Goal: Complete application form: Complete application form

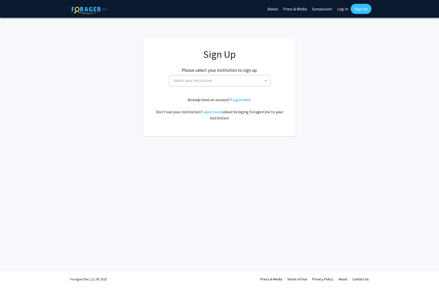
click at [220, 84] on span "Select your institution" at bounding box center [220, 80] width 99 height 10
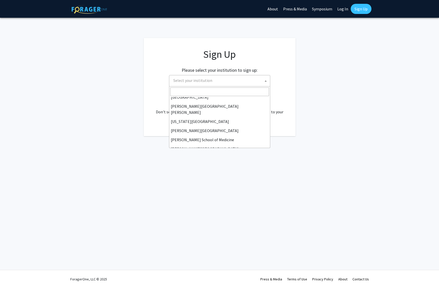
scroll to position [86, 0]
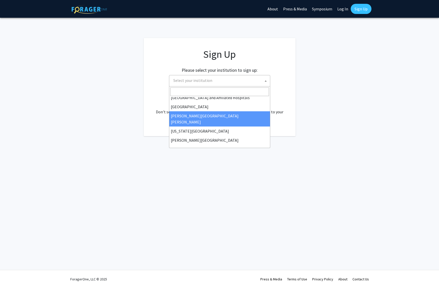
select select "1"
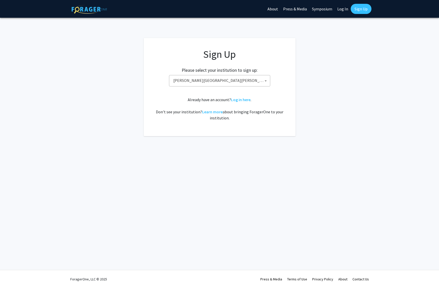
click at [337, 100] on app-signup "Sign Up Please select your institution to sign up: [GEOGRAPHIC_DATA] [GEOGRAPHI…" at bounding box center [219, 87] width 439 height 98
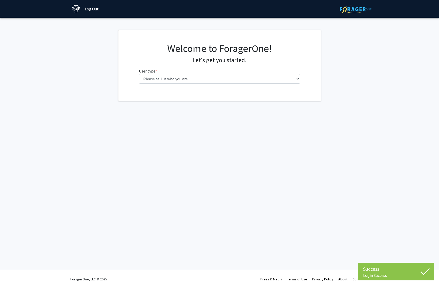
click at [235, 73] on fg-select "User type * required Please tell us who you are Undergraduate Student Master's …" at bounding box center [219, 76] width 161 height 16
click at [139, 74] on select "Please tell us who you are Undergraduate Student Master's Student Doctoral Cand…" at bounding box center [219, 79] width 161 height 10
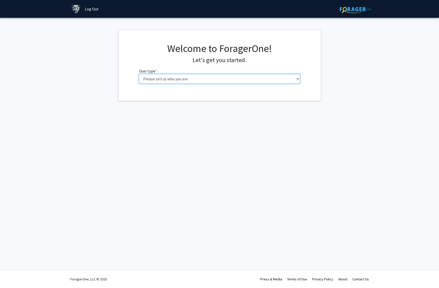
select select "2: masters"
click option "Master's Student" at bounding box center [0, 0] width 0 height 0
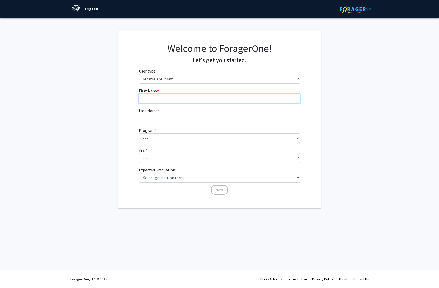
click at [218, 99] on input "First Name * required" at bounding box center [219, 99] width 161 height 10
type input "Daniel"
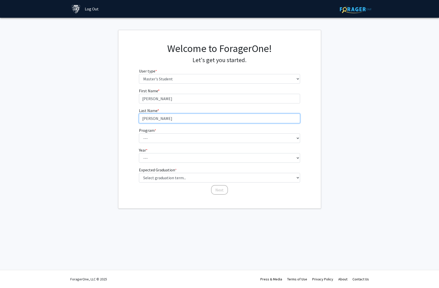
type input "Hubert"
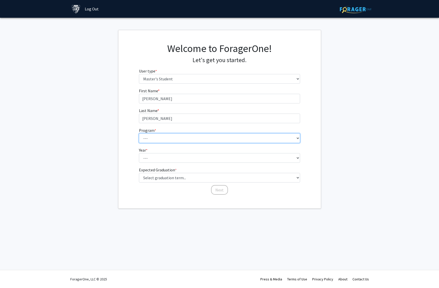
click at [139, 133] on select "--- Anatomy Education Applied and Computational Mathematics Applied Biomedical …" at bounding box center [219, 138] width 161 height 10
select select "145: 144"
click option "Systems Engineering" at bounding box center [0, 0] width 0 height 0
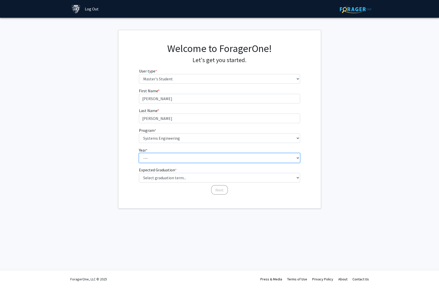
click at [139, 153] on select "--- First Year Second Year" at bounding box center [219, 158] width 161 height 10
select select "1: first_year"
click option "First Year" at bounding box center [0, 0] width 0 height 0
click at [95, 171] on fg-get-started "Welcome to ForagerOne! Let's get you started. User type * required Please tell …" at bounding box center [219, 119] width 439 height 179
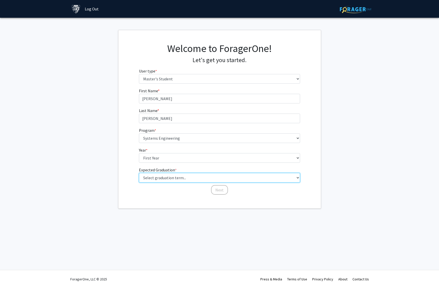
click at [139, 173] on select "Select graduation term... Spring 2025 Summer 2025 Fall 2025 Winter 2025 Spring …" at bounding box center [219, 178] width 161 height 10
select select "15: fall_2028"
click option "Fall 2028" at bounding box center [0, 0] width 0 height 0
click at [220, 189] on button "Next" at bounding box center [219, 190] width 17 height 10
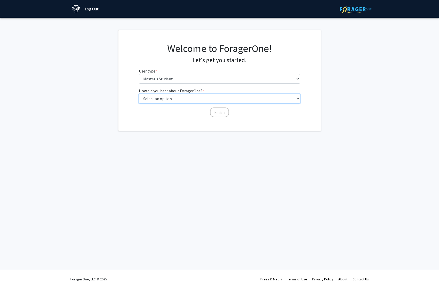
click at [139, 94] on select "Select an option Peer/student recommendation Faculty/staff recommendation Unive…" at bounding box center [219, 99] width 161 height 10
select select "3: university_website"
click option "University website" at bounding box center [0, 0] width 0 height 0
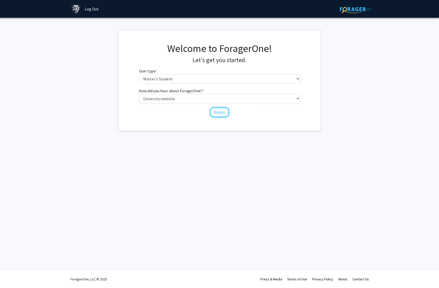
click at [224, 113] on button "Finish" at bounding box center [219, 112] width 19 height 10
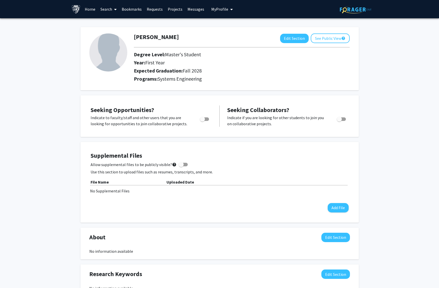
click at [106, 9] on link "Search" at bounding box center [108, 9] width 21 height 18
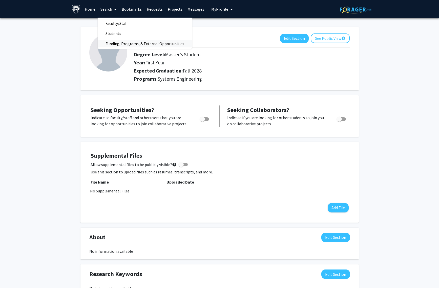
click at [129, 44] on span "Funding, Programs, & External Opportunities" at bounding box center [145, 44] width 94 height 10
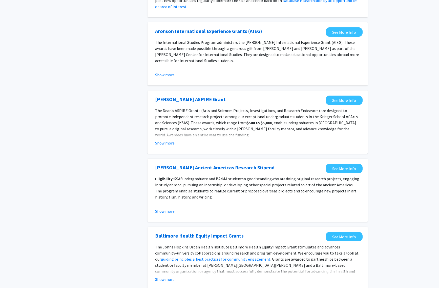
scroll to position [472, 0]
